Goal: Participate in discussion: Engage in conversation with other users on a specific topic

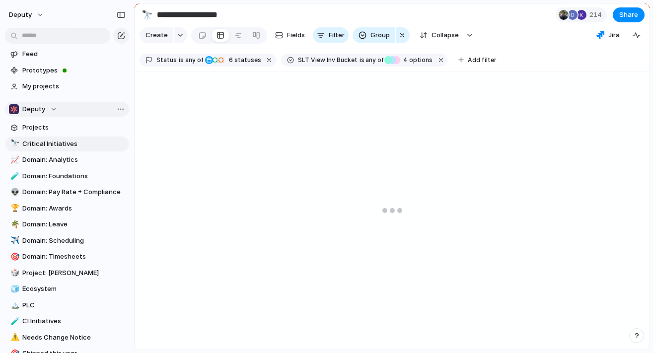
click at [54, 108] on div "Deputy" at bounding box center [33, 109] width 48 height 10
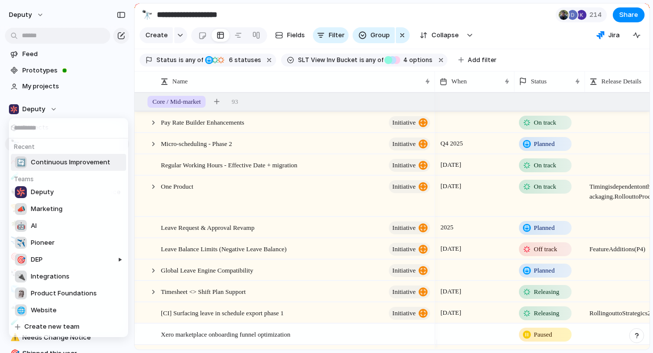
click at [63, 167] on div "🔄 Continuous Improvement" at bounding box center [62, 162] width 95 height 12
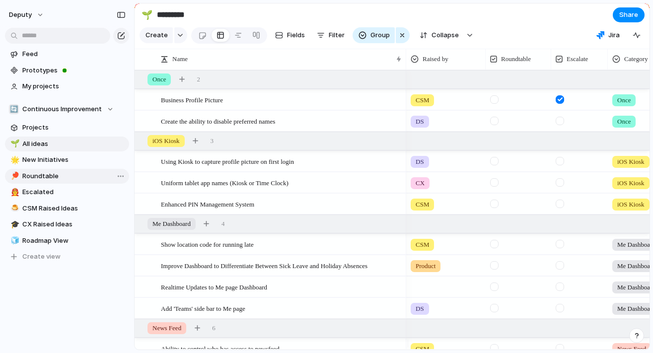
click at [57, 175] on span "Roundtable" at bounding box center [73, 176] width 103 height 10
type input "**********"
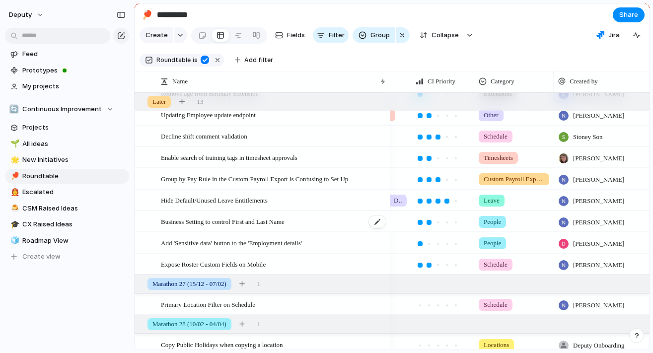
click at [330, 228] on div "Business Setting to control First and Last Name" at bounding box center [274, 221] width 226 height 20
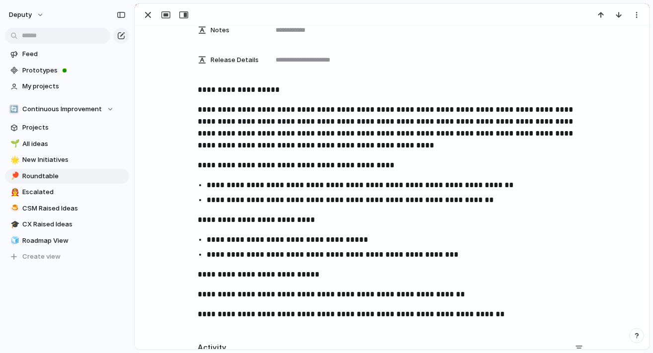
scroll to position [289, 0]
